Goal: Check status: Check status

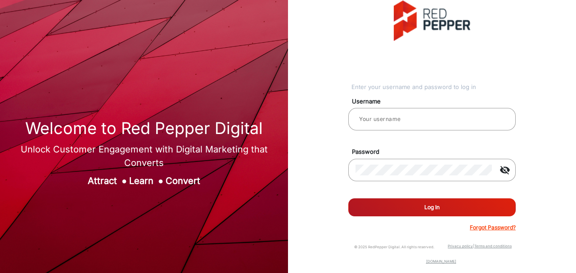
type input "Autozone1"
click at [404, 207] on button "Log In" at bounding box center [431, 207] width 167 height 18
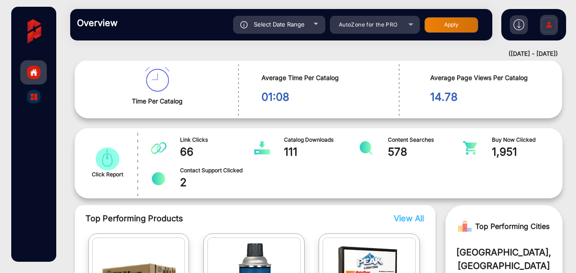
scroll to position [97, 0]
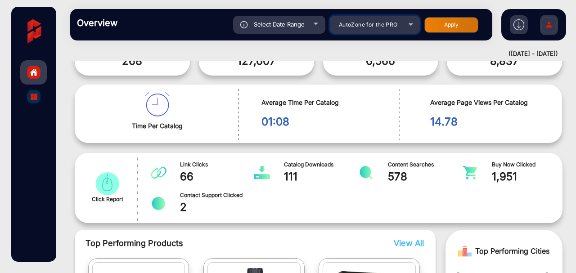
click at [365, 28] on div "AutoZone for the PRO" at bounding box center [368, 24] width 72 height 11
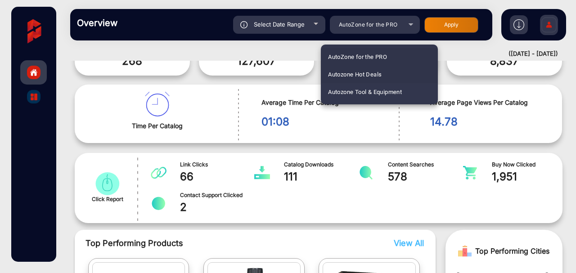
click at [362, 78] on span "Autozone Hot Deals" at bounding box center [355, 75] width 54 height 18
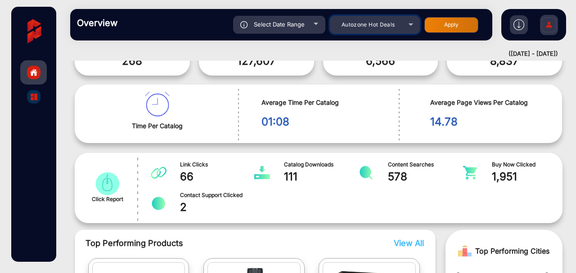
scroll to position [0, 0]
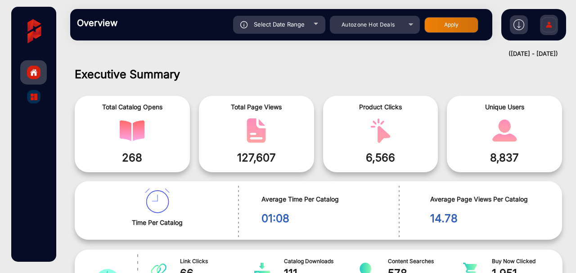
click at [319, 23] on div "Select Date Range" at bounding box center [279, 25] width 92 height 18
type input "[DATE]"
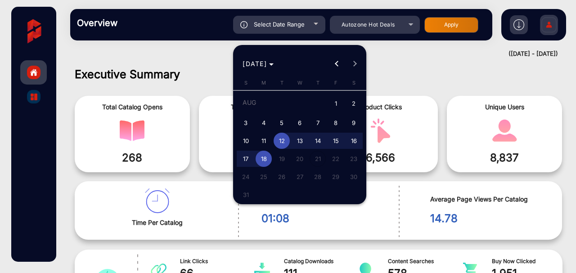
click at [318, 23] on div at bounding box center [288, 136] width 576 height 273
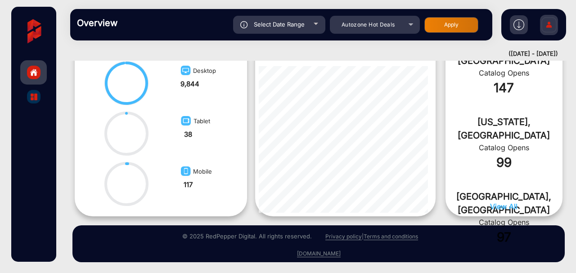
scroll to position [476, 0]
click at [38, 96] on div at bounding box center [33, 96] width 13 height 13
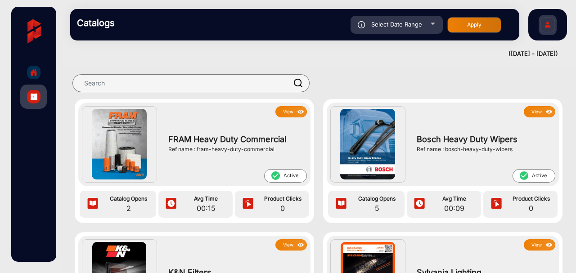
click at [37, 68] on img "home" at bounding box center [34, 72] width 8 height 8
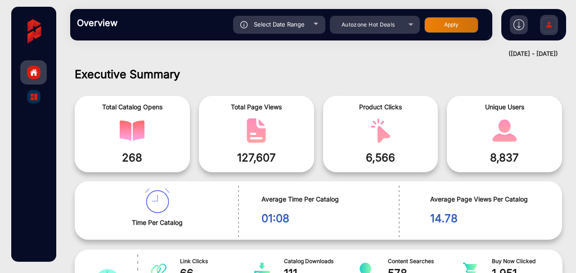
click at [309, 29] on div "Select Date Range" at bounding box center [279, 25] width 92 height 18
type input "[DATE]"
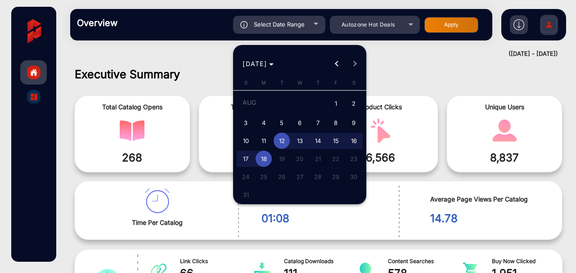
click at [309, 29] on div at bounding box center [288, 136] width 576 height 273
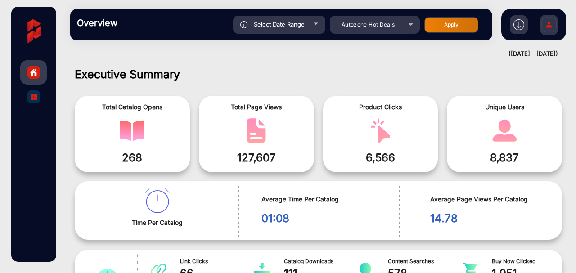
click at [309, 29] on div "Select Date Range" at bounding box center [279, 25] width 92 height 18
type input "[DATE]"
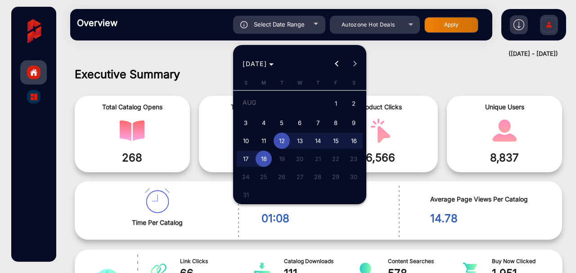
click at [288, 142] on span "12" at bounding box center [281, 141] width 16 height 16
click at [263, 156] on span "18" at bounding box center [263, 159] width 16 height 16
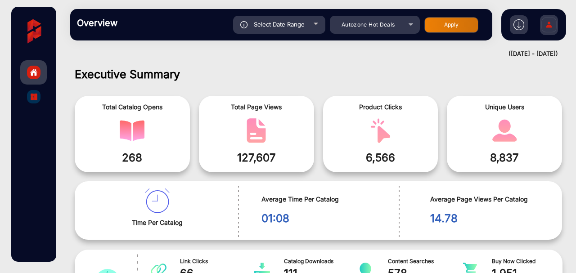
type input "[DATE]"
click at [403, 25] on div "Autozone Hot Deals" at bounding box center [368, 24] width 72 height 11
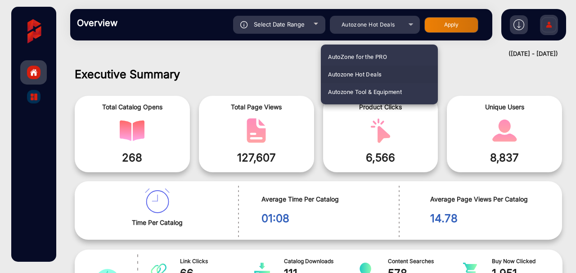
click at [403, 25] on div at bounding box center [288, 136] width 576 height 273
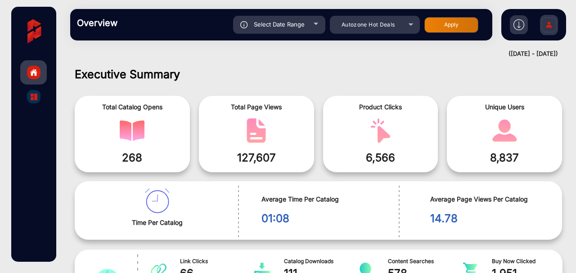
click at [433, 34] on div "Overview Reports Understand what makes your customers tick and learn how they a…" at bounding box center [281, 24] width 422 height 31
click at [437, 28] on button "Apply" at bounding box center [451, 25] width 54 height 16
type input "[DATE]"
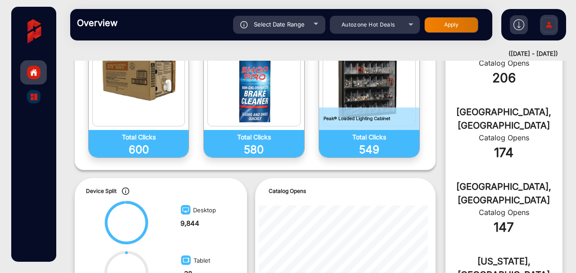
scroll to position [246, 0]
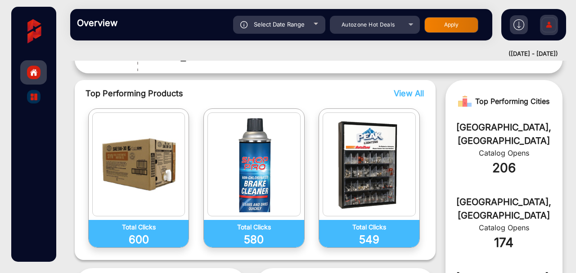
click at [397, 96] on span "View All" at bounding box center [408, 93] width 30 height 9
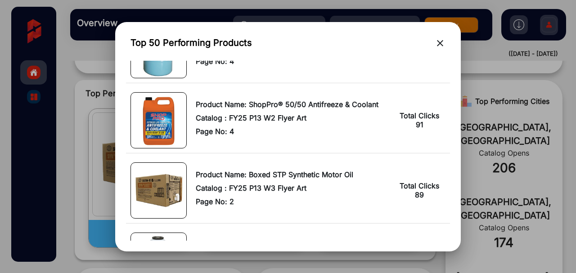
scroll to position [869, 0]
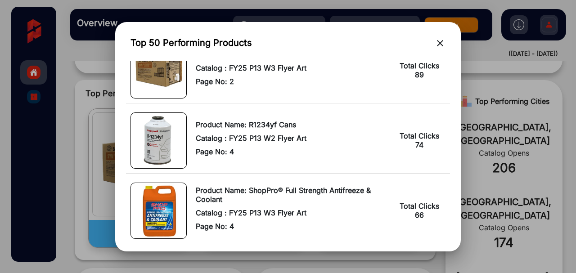
click at [434, 49] on button "close" at bounding box center [439, 44] width 11 height 14
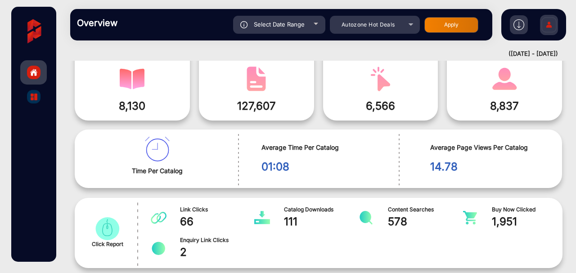
scroll to position [0, 0]
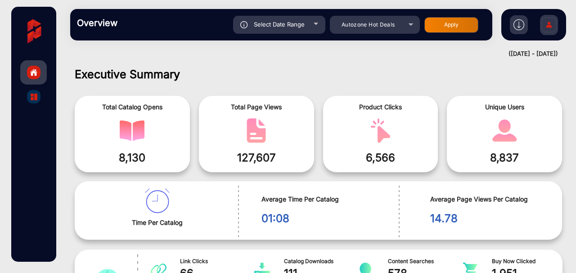
click at [44, 30] on img at bounding box center [33, 31] width 31 height 31
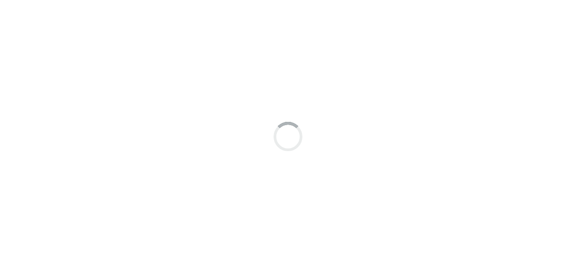
scroll to position [7, 0]
